Goal: Task Accomplishment & Management: Manage account settings

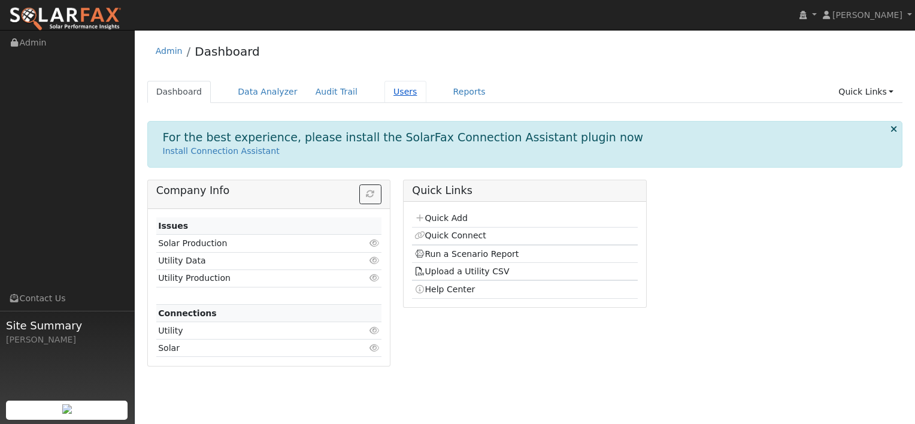
click at [386, 90] on link "Users" at bounding box center [406, 92] width 42 height 22
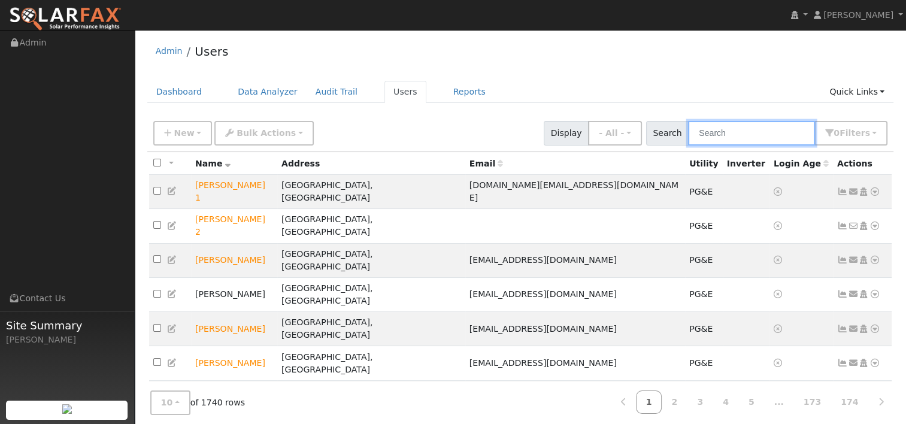
click at [716, 138] on input "text" at bounding box center [751, 133] width 127 height 25
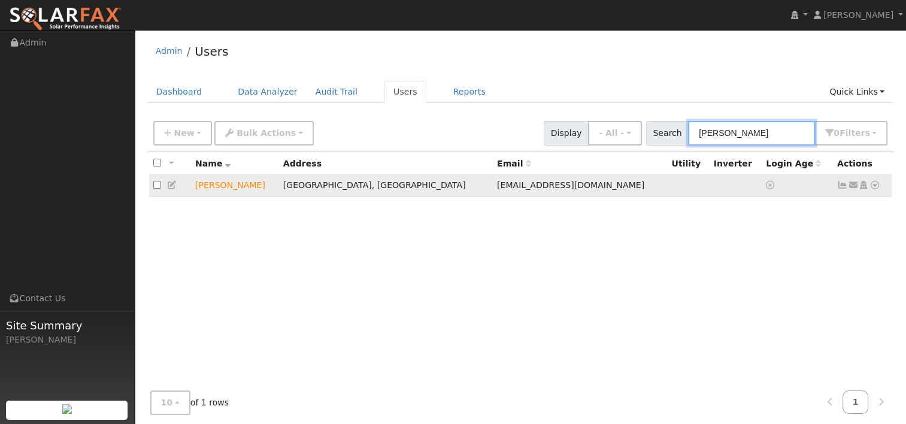
type input "matthew f"
click at [874, 185] on icon at bounding box center [875, 185] width 11 height 8
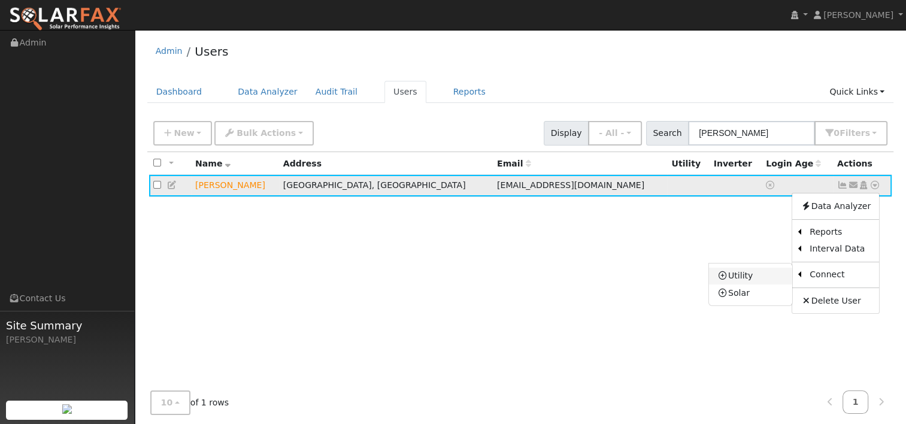
click at [753, 277] on link "Utility" at bounding box center [750, 276] width 83 height 17
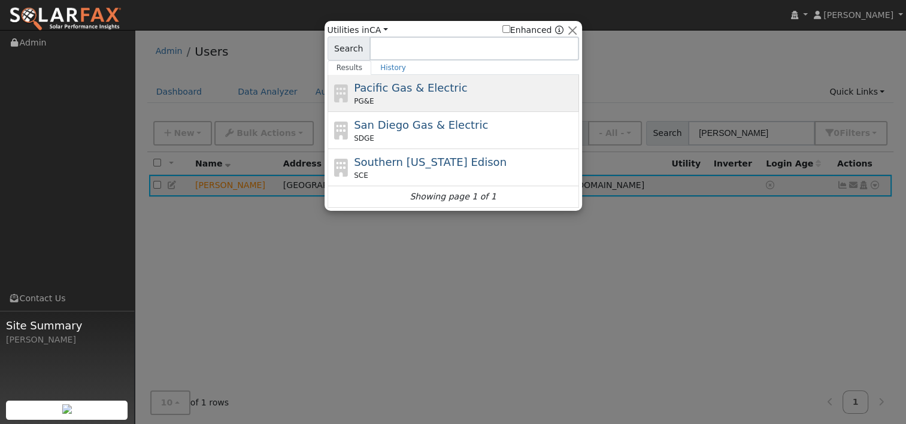
click at [443, 104] on div "PG&E" at bounding box center [465, 101] width 222 height 11
